Goal: Task Accomplishment & Management: Use online tool/utility

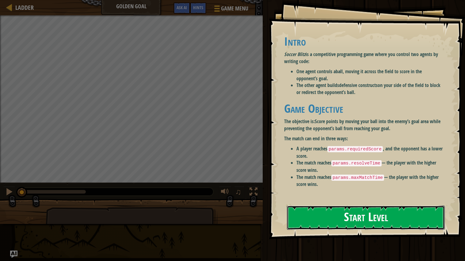
click at [340, 207] on button "Start Level" at bounding box center [366, 218] width 158 height 24
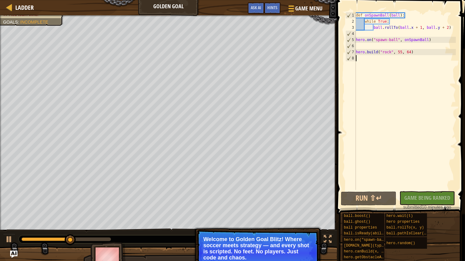
type textarea "[DOMAIN_NAME]("rock", 55, 64)"
type textarea "hero.on("spawn-ball", onSpawnBall)"
type textarea "ball.rollTo(ball.x + 1, ball.y + 2)"
type textarea "hero.on("spawn-ball", onSpawnBall)"
type textarea "[DOMAIN_NAME]("rock", 55, 64)"
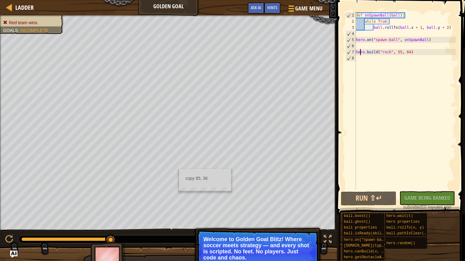
click at [179, 169] on ul "copy 85, 36" at bounding box center [204, 178] width 51 height 18
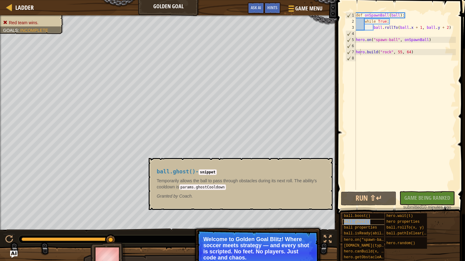
click at [355, 223] on span "ball.ghost()" at bounding box center [357, 222] width 26 height 4
click at [191, 187] on code "params.ghostCooldown" at bounding box center [202, 187] width 47 height 6
click at [38, 20] on li "Red team wins." at bounding box center [31, 23] width 56 height 6
click at [38, 20] on span "Red team wins." at bounding box center [23, 22] width 29 height 5
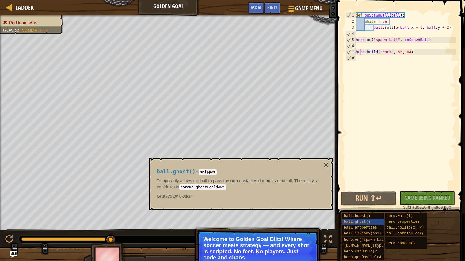
click at [38, 20] on span "Red team wins." at bounding box center [23, 22] width 29 height 5
click at [17, 21] on span "Red team wins." at bounding box center [23, 22] width 29 height 5
click at [4, 20] on icon at bounding box center [5, 22] width 4 height 4
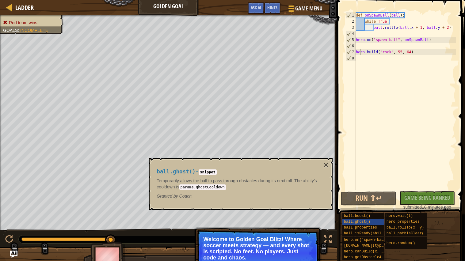
click at [3, 19] on div "Red team wins. Goals : Incomplete" at bounding box center [28, 22] width 70 height 23
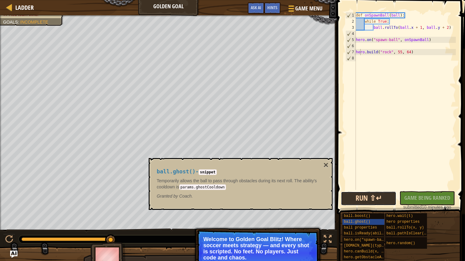
click at [376, 194] on button "Run ⇧↵" at bounding box center [368, 198] width 55 height 14
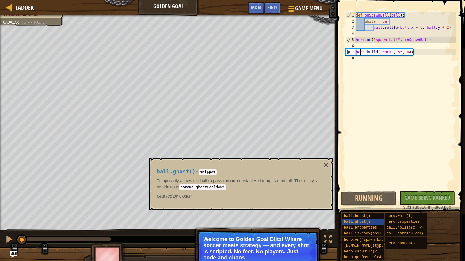
click at [417, 202] on div "No New Code to Rank Rank My Game! Submitting... Submitted for Ranking Failed to…" at bounding box center [423, 200] width 55 height 19
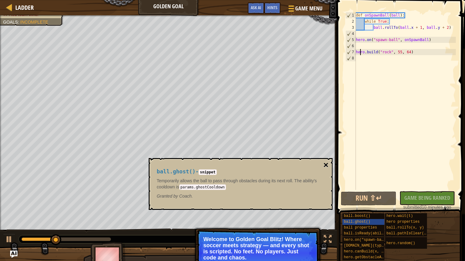
click at [326, 161] on button "×" at bounding box center [325, 165] width 5 height 9
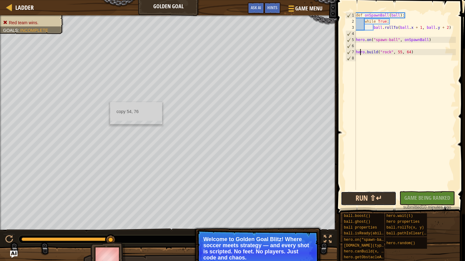
click at [362, 198] on button "Run ⇧↵" at bounding box center [368, 198] width 55 height 14
click at [359, 196] on button "Run ⇧↵" at bounding box center [368, 198] width 55 height 14
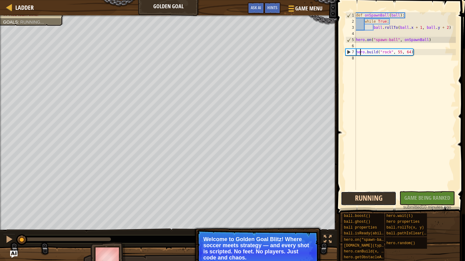
click at [359, 196] on button "Running" at bounding box center [368, 198] width 55 height 14
click at [360, 196] on button "Running" at bounding box center [368, 198] width 55 height 14
click at [360, 194] on button "Running" at bounding box center [368, 198] width 55 height 14
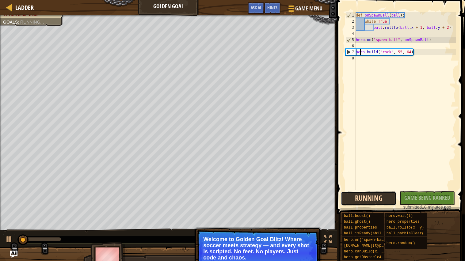
click at [360, 194] on button "Running" at bounding box center [368, 198] width 55 height 14
click at [368, 194] on button "Running" at bounding box center [368, 198] width 55 height 14
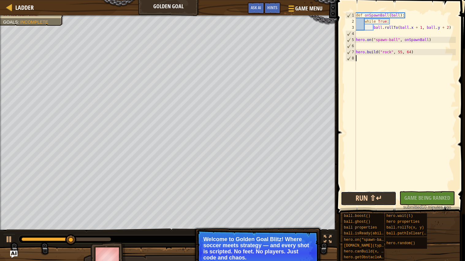
click at [386, 199] on button "Run ⇧↵" at bounding box center [368, 198] width 55 height 14
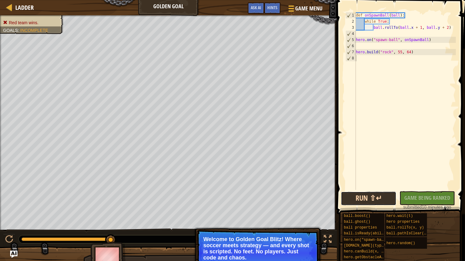
click at [364, 196] on button "Run ⇧↵" at bounding box center [368, 198] width 55 height 14
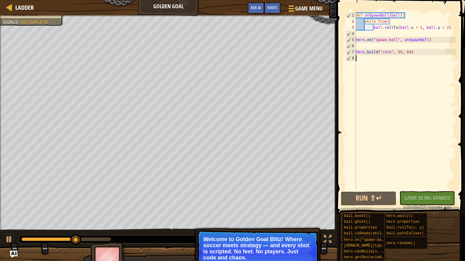
click at [442, 197] on div "No New Code to Rank Rank My Game! Submitting... Submitted for Ranking Failed to…" at bounding box center [423, 200] width 55 height 19
click at [437, 199] on div "No New Code to Rank Rank My Game! Submitting... Submitted for Ranking Failed to…" at bounding box center [423, 200] width 55 height 19
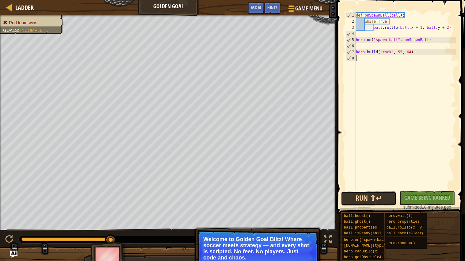
click at [352, 194] on button "Run ⇧↵" at bounding box center [368, 198] width 55 height 14
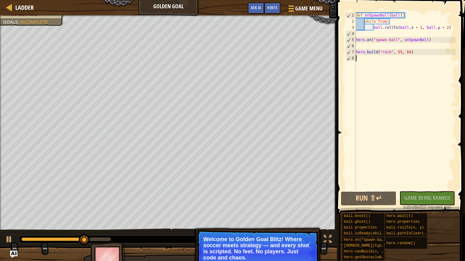
click at [432, 195] on div "No New Code to Rank Rank My Game! Submitting... Submitted for Ranking Failed to…" at bounding box center [423, 200] width 55 height 19
click at [432, 199] on div "No New Code to Rank Rank My Game! Submitting... Submitted for Ranking Failed to…" at bounding box center [423, 200] width 55 height 19
click at [437, 193] on div "No New Code to Rank Rank My Game! Submitting... Submitted for Ranking Failed to…" at bounding box center [423, 200] width 55 height 19
click at [432, 186] on div "def onSpawnBall ( ball ) : while True : ball . rollTo ( ball . x + 1 , ball . y…" at bounding box center [404, 107] width 101 height 190
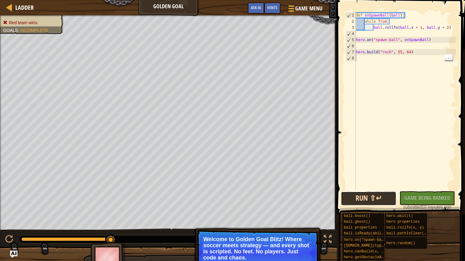
click at [361, 198] on button "Run ⇧↵" at bounding box center [368, 198] width 55 height 14
click at [272, 156] on ul "copy 126, 44" at bounding box center [297, 165] width 51 height 18
click at [368, 195] on button "Run ⇧↵" at bounding box center [368, 198] width 55 height 14
click at [361, 195] on button "Run ⇧↵" at bounding box center [368, 198] width 55 height 14
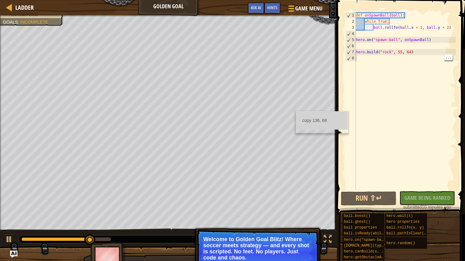
click at [296, 111] on ul "copy 136, 68" at bounding box center [321, 120] width 51 height 18
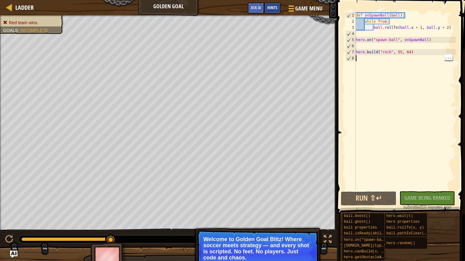
click at [274, 7] on span "Hints" at bounding box center [272, 8] width 10 height 6
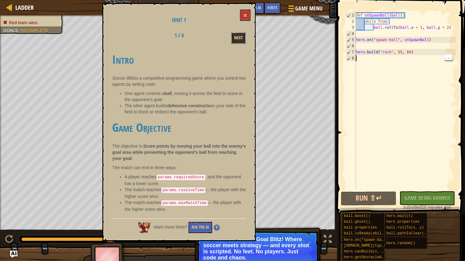
click at [237, 32] on button "Next" at bounding box center [238, 37] width 15 height 11
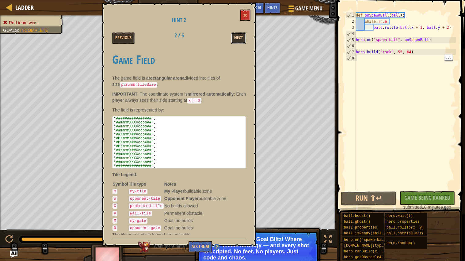
click at [239, 35] on button "Next" at bounding box center [238, 37] width 15 height 11
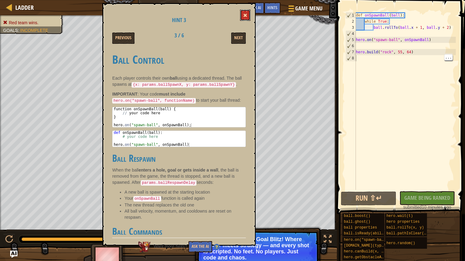
click at [245, 10] on button at bounding box center [245, 14] width 10 height 11
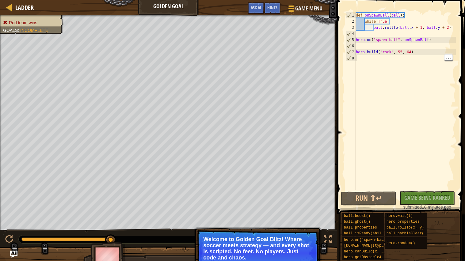
click at [364, 189] on div "def onSpawnBall ( ball ) : while True : ball . rollTo ( ball . x + 1 , ball . y…" at bounding box center [404, 107] width 101 height 190
click at [365, 194] on button "Run ⇧↵" at bounding box center [368, 198] width 55 height 14
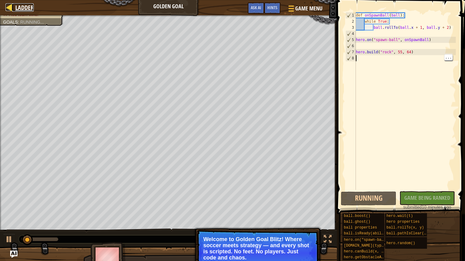
click at [17, 5] on span "Ladder" at bounding box center [24, 7] width 18 height 8
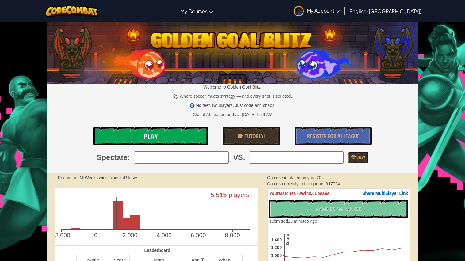
click at [174, 129] on link "Play" at bounding box center [150, 136] width 114 height 18
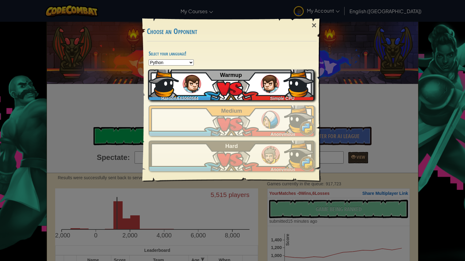
click at [217, 91] on div "HaroonA43060584 Simple CPU Warmup" at bounding box center [231, 85] width 166 height 31
